Goal: Information Seeking & Learning: Learn about a topic

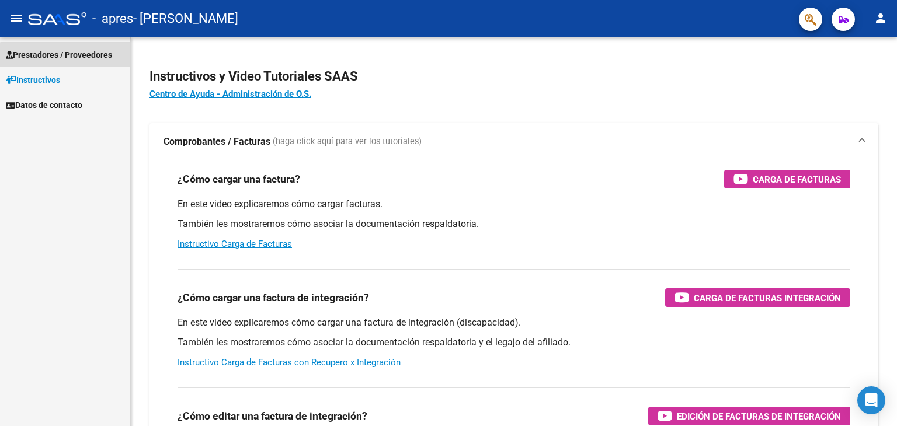
click at [77, 57] on span "Prestadores / Proveedores" at bounding box center [59, 54] width 106 height 13
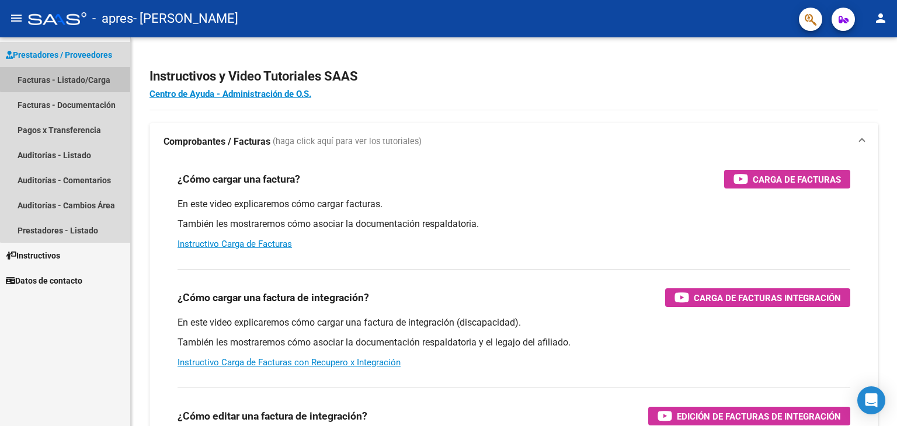
click at [71, 75] on link "Facturas - Listado/Carga" at bounding box center [65, 79] width 130 height 25
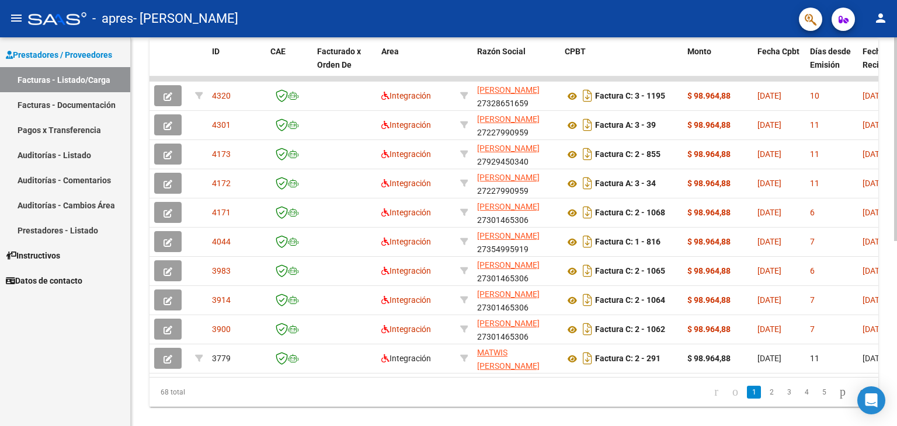
scroll to position [353, 0]
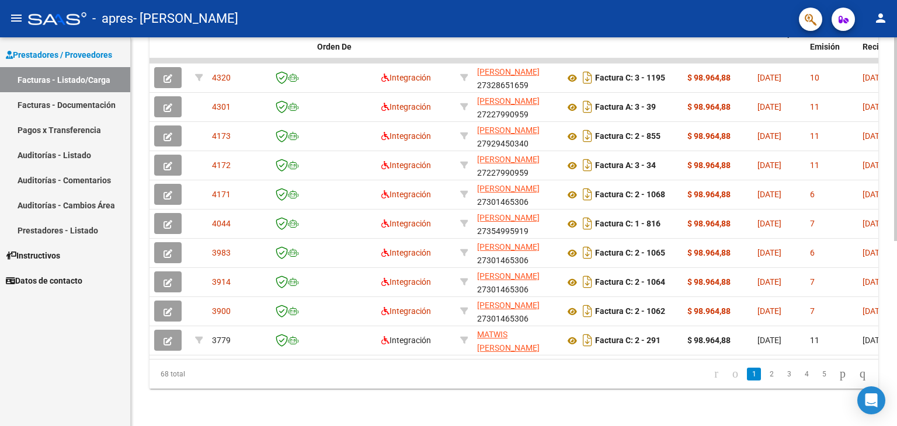
click at [884, 310] on div "Video tutorial PRESTADORES -> Listado de CPBTs Emitidos por Prestadores / Prove…" at bounding box center [515, 59] width 769 height 734
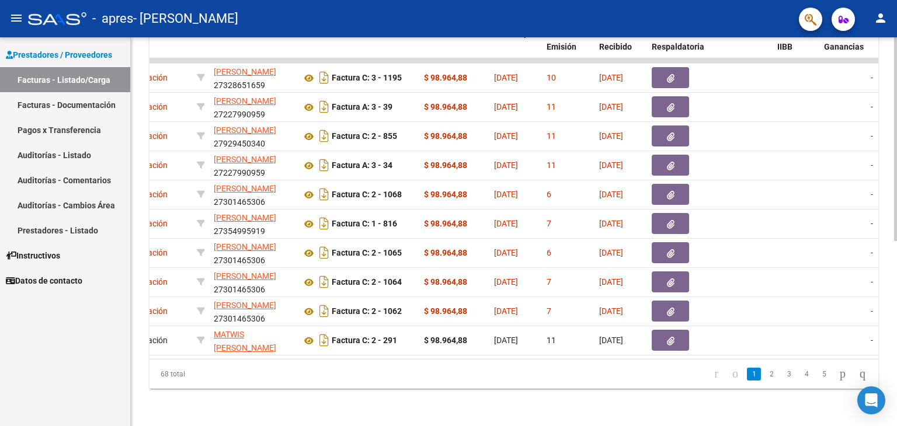
scroll to position [0, 260]
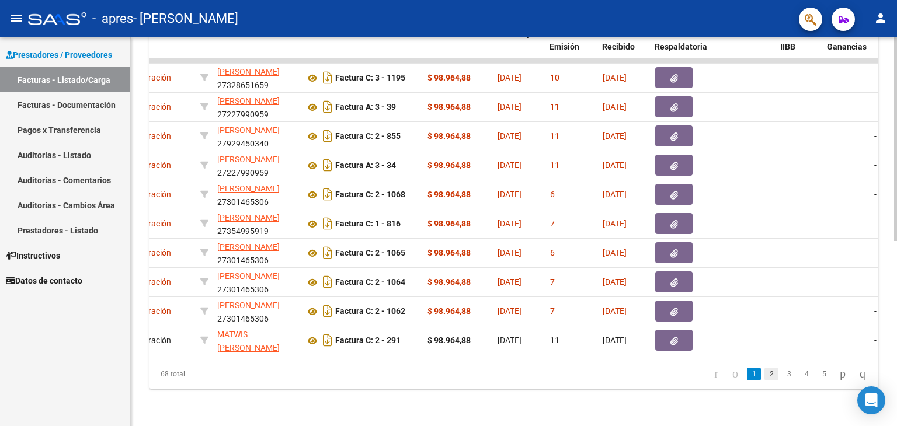
click at [764, 371] on link "2" at bounding box center [771, 374] width 14 height 13
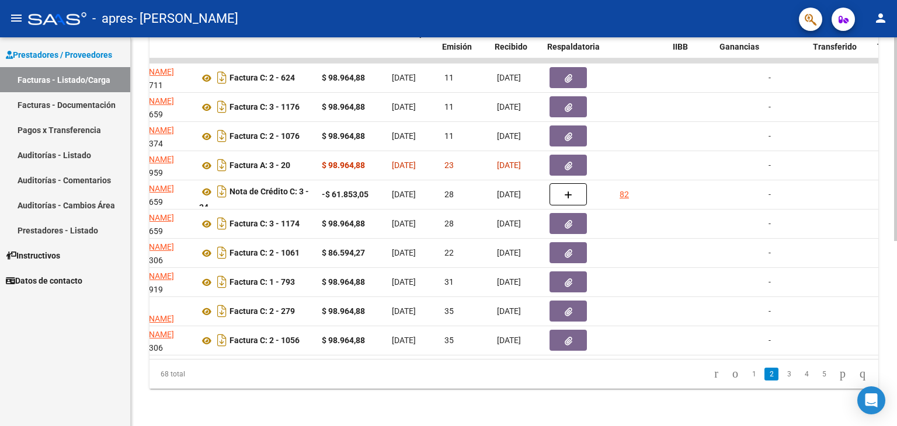
scroll to position [0, 369]
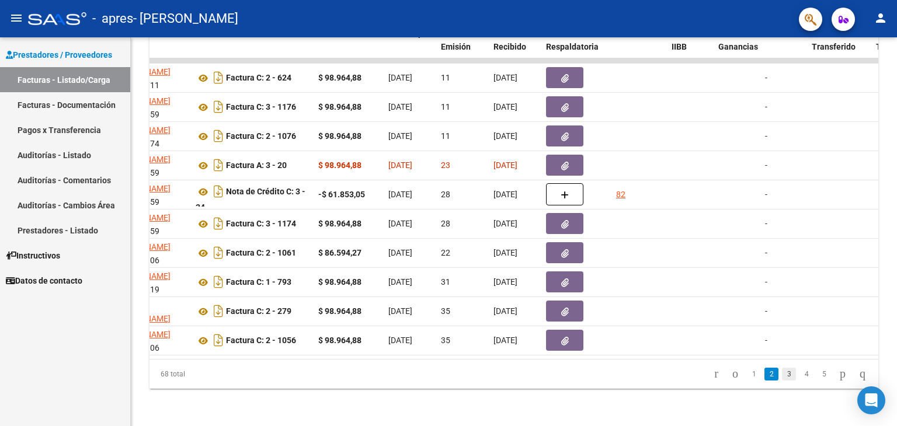
click at [782, 374] on link "3" at bounding box center [789, 374] width 14 height 13
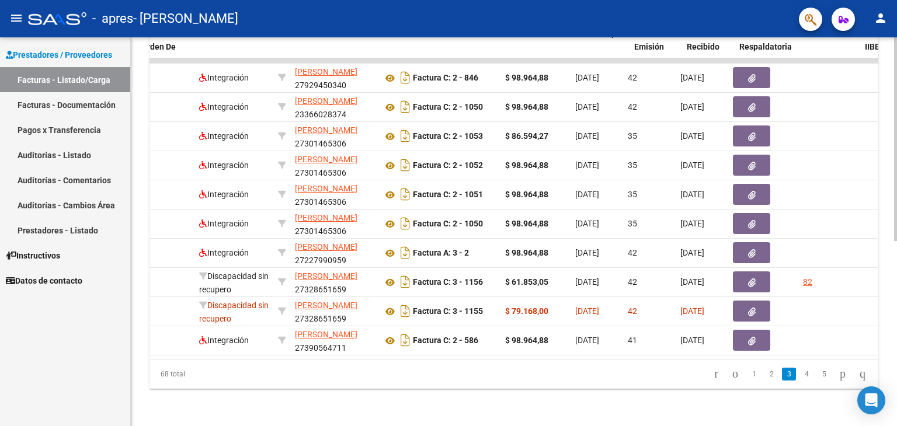
scroll to position [0, 175]
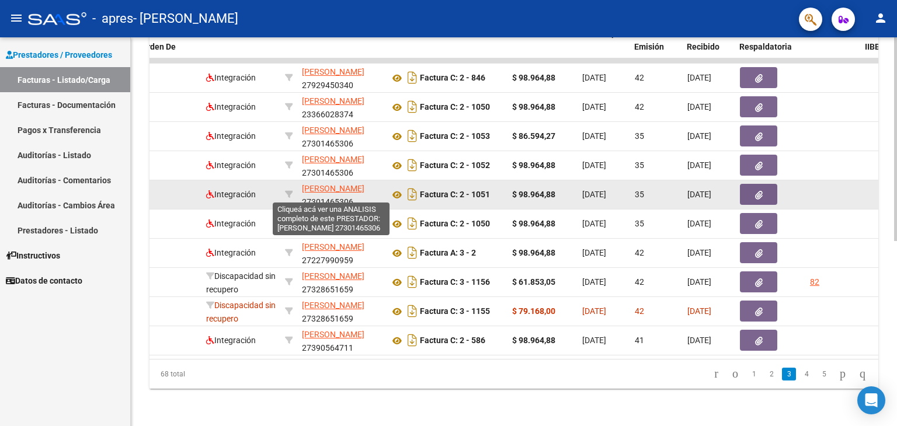
click at [321, 190] on span "[PERSON_NAME]" at bounding box center [333, 188] width 62 height 9
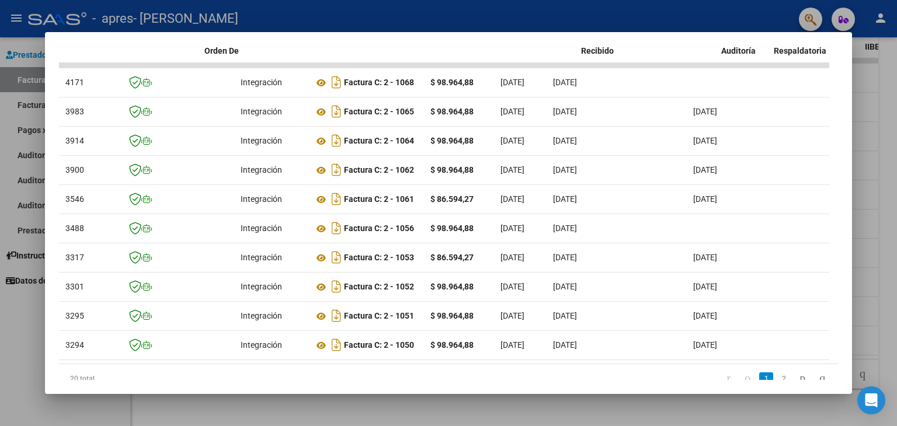
scroll to position [0, 5]
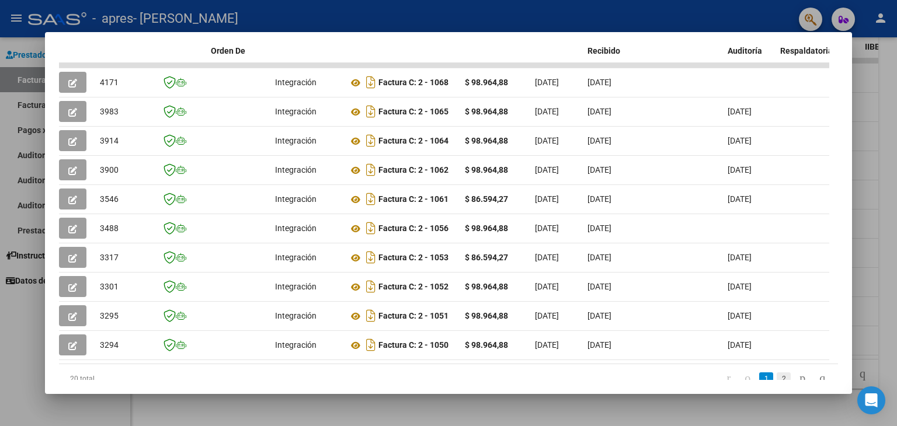
click at [776, 372] on link "2" at bounding box center [783, 378] width 14 height 13
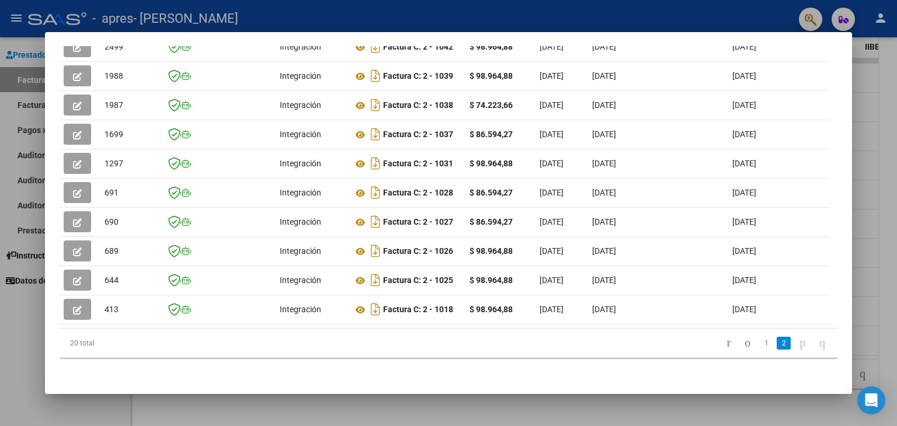
scroll to position [342, 0]
click at [759, 345] on link "1" at bounding box center [766, 343] width 14 height 13
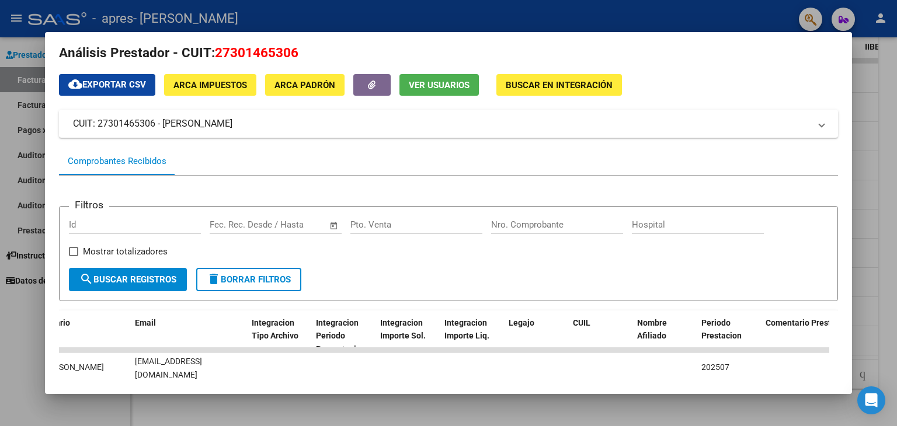
scroll to position [0, 0]
